Goal: Book appointment/travel/reservation

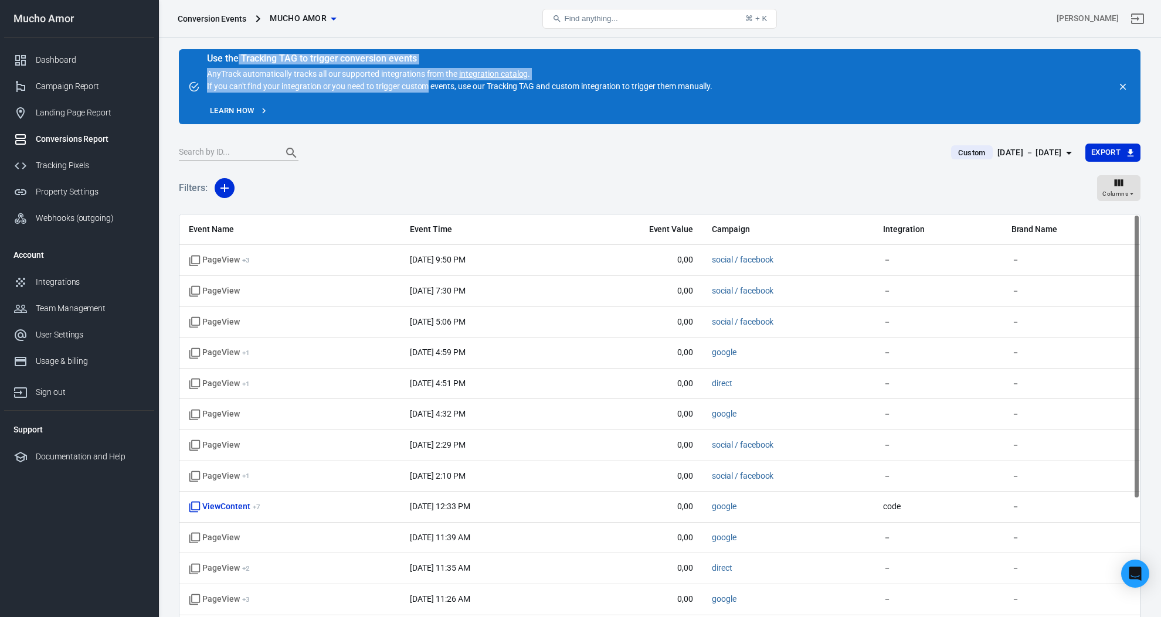
drag, startPoint x: 237, startPoint y: 59, endPoint x: 429, endPoint y: 84, distance: 192.9
click at [429, 84] on div "Use the Tracking TAG to trigger conversion events AnyTrack automatically tracks…" at bounding box center [459, 73] width 505 height 39
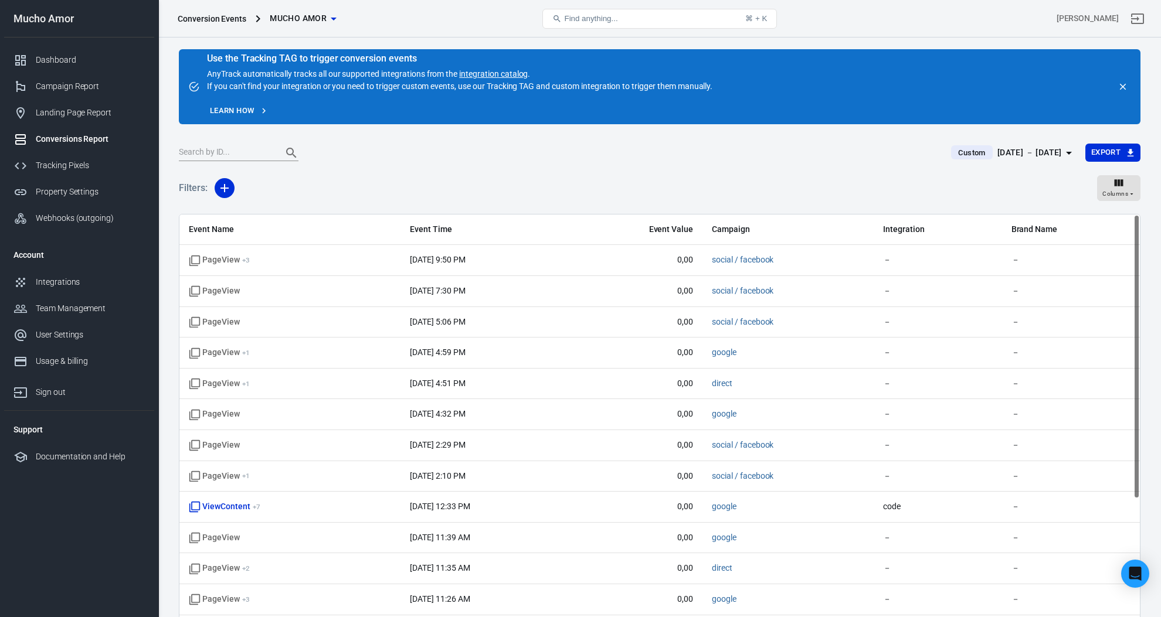
click at [435, 86] on div "Use the Tracking TAG to trigger conversion events AnyTrack automatically tracks…" at bounding box center [459, 73] width 505 height 39
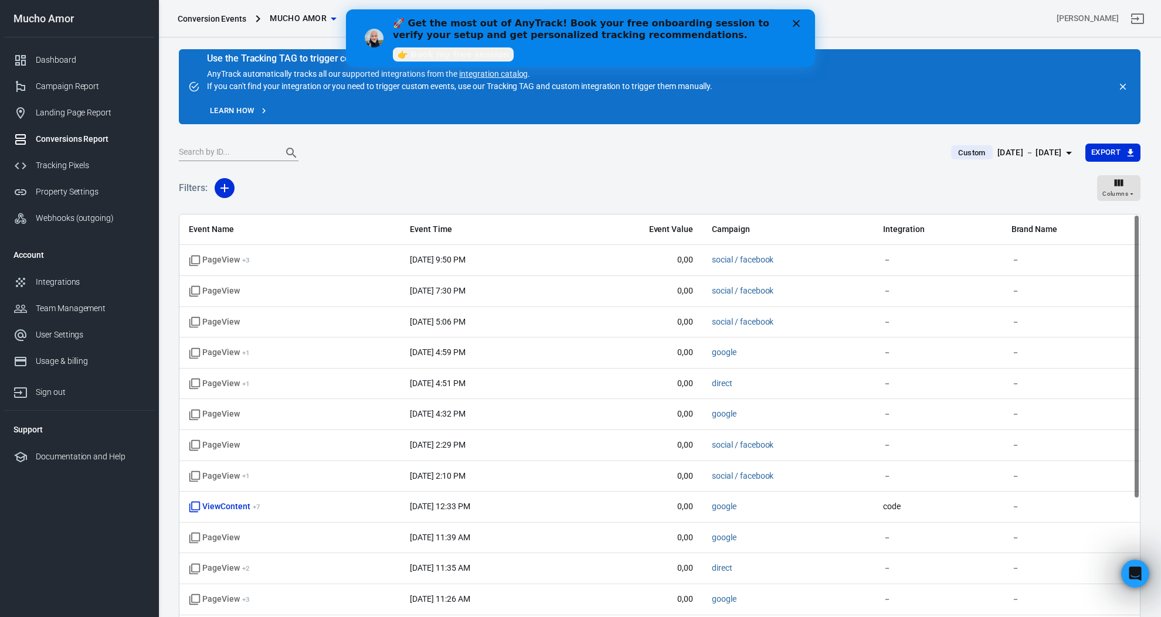
click at [468, 52] on link "👉 Book my free session" at bounding box center [453, 54] width 121 height 14
